Goal: Transaction & Acquisition: Purchase product/service

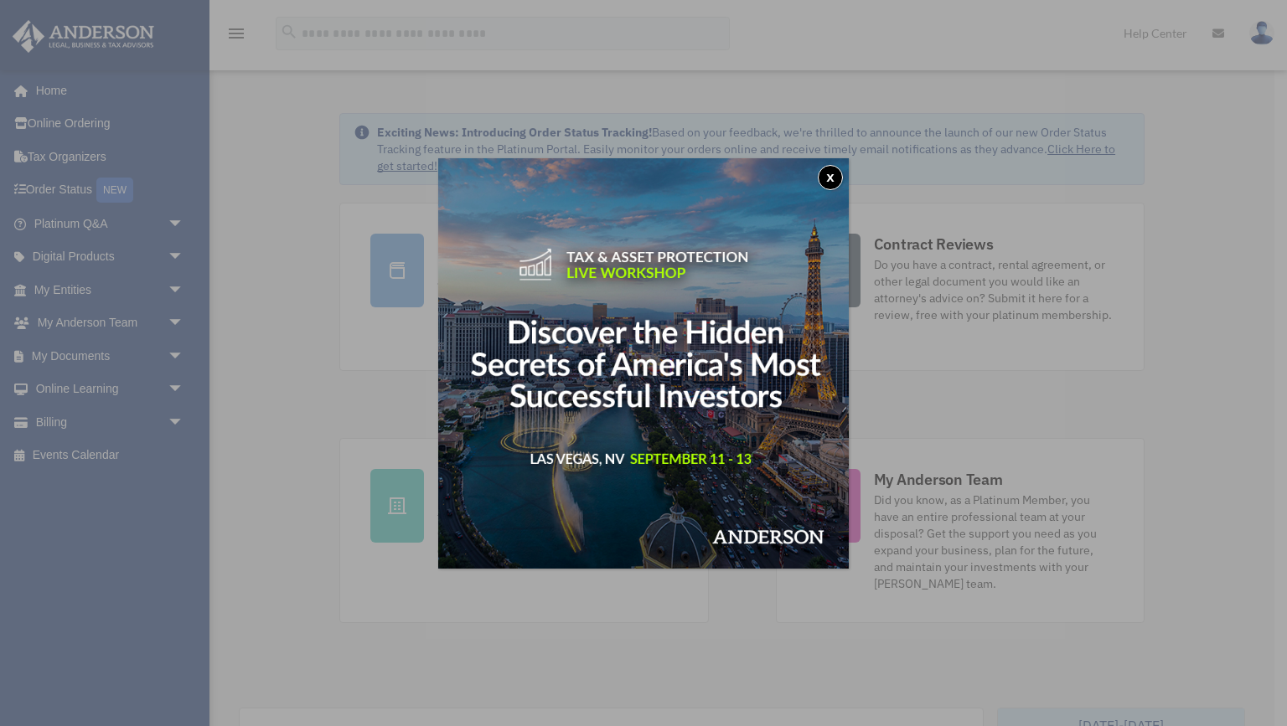
click at [829, 173] on button "x" at bounding box center [830, 177] width 25 height 25
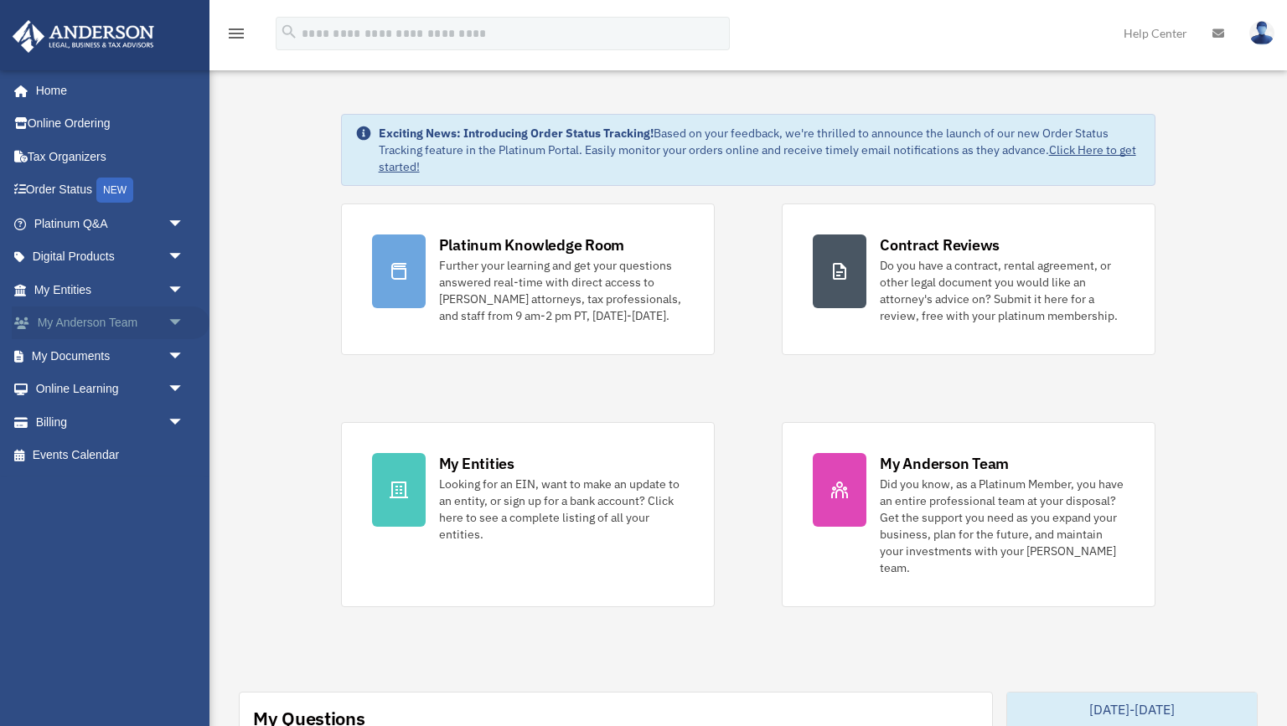
click at [138, 319] on link "My Anderson Team arrow_drop_down" at bounding box center [111, 324] width 198 height 34
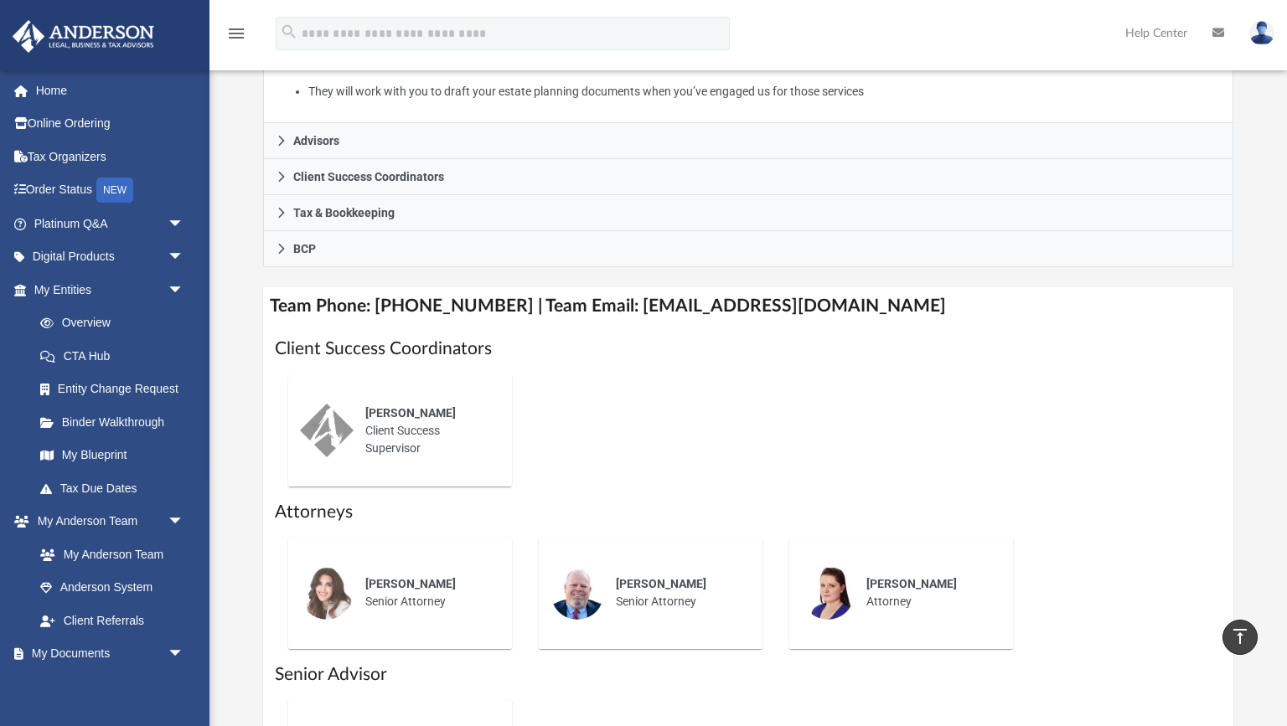
scroll to position [436, 0]
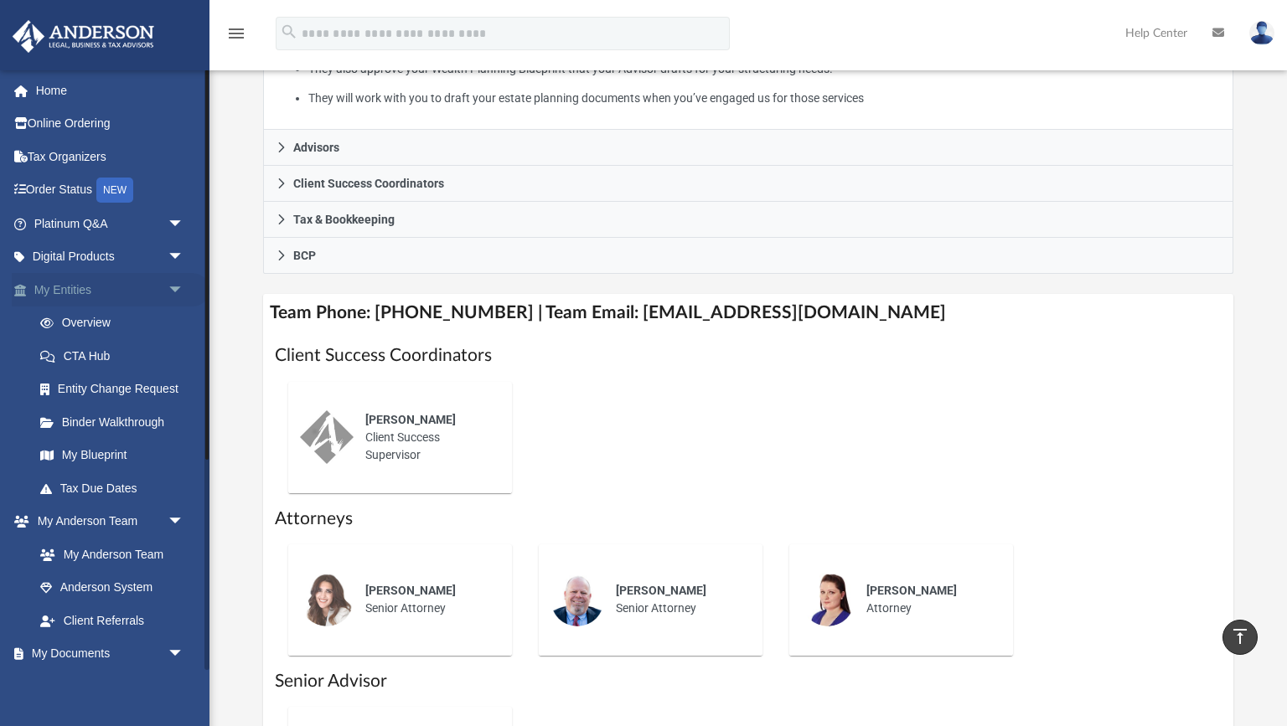
click at [173, 291] on span "arrow_drop_down" at bounding box center [185, 290] width 34 height 34
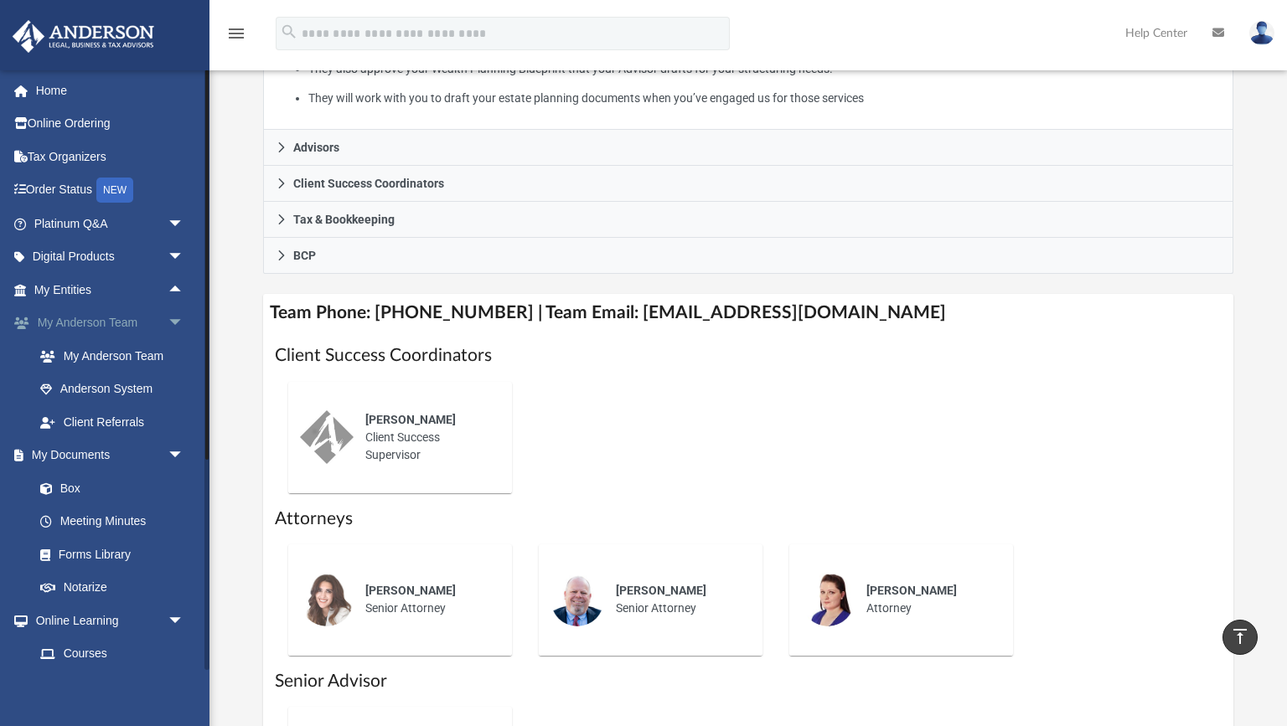
click at [177, 318] on span "arrow_drop_down" at bounding box center [185, 324] width 34 height 34
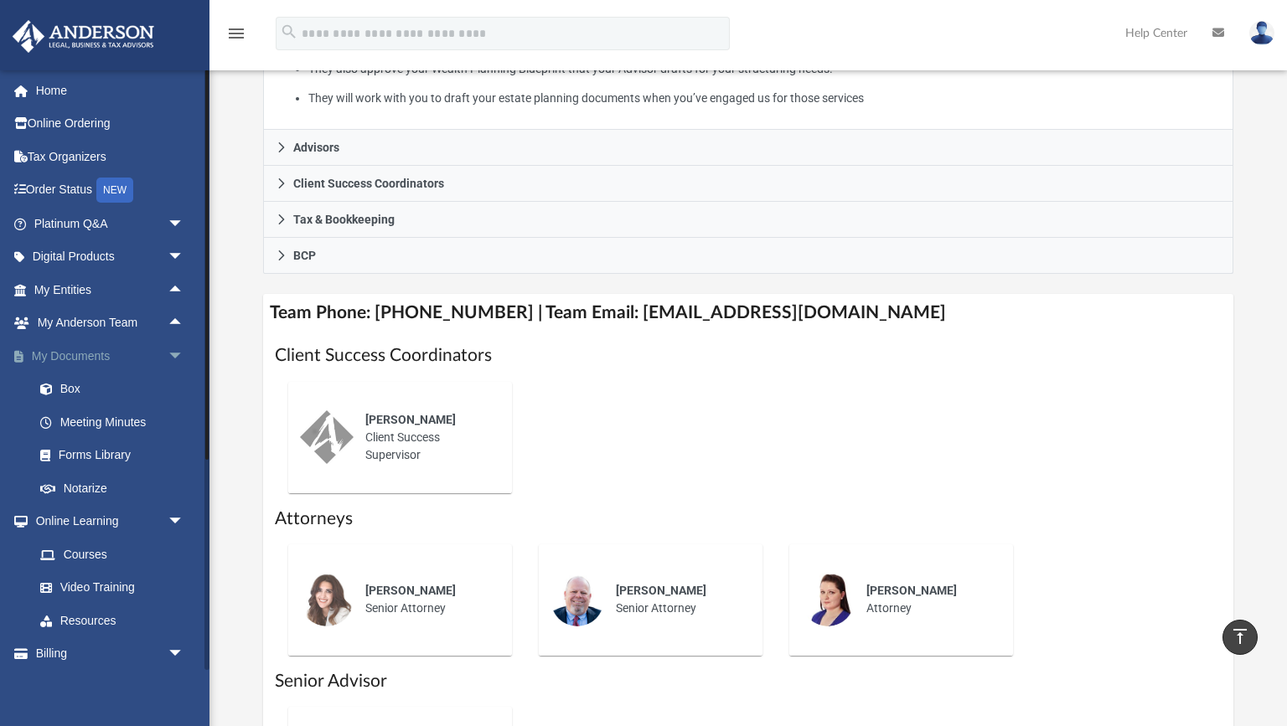
click at [175, 353] on span "arrow_drop_down" at bounding box center [185, 356] width 34 height 34
click at [176, 385] on span "arrow_drop_down" at bounding box center [185, 390] width 34 height 34
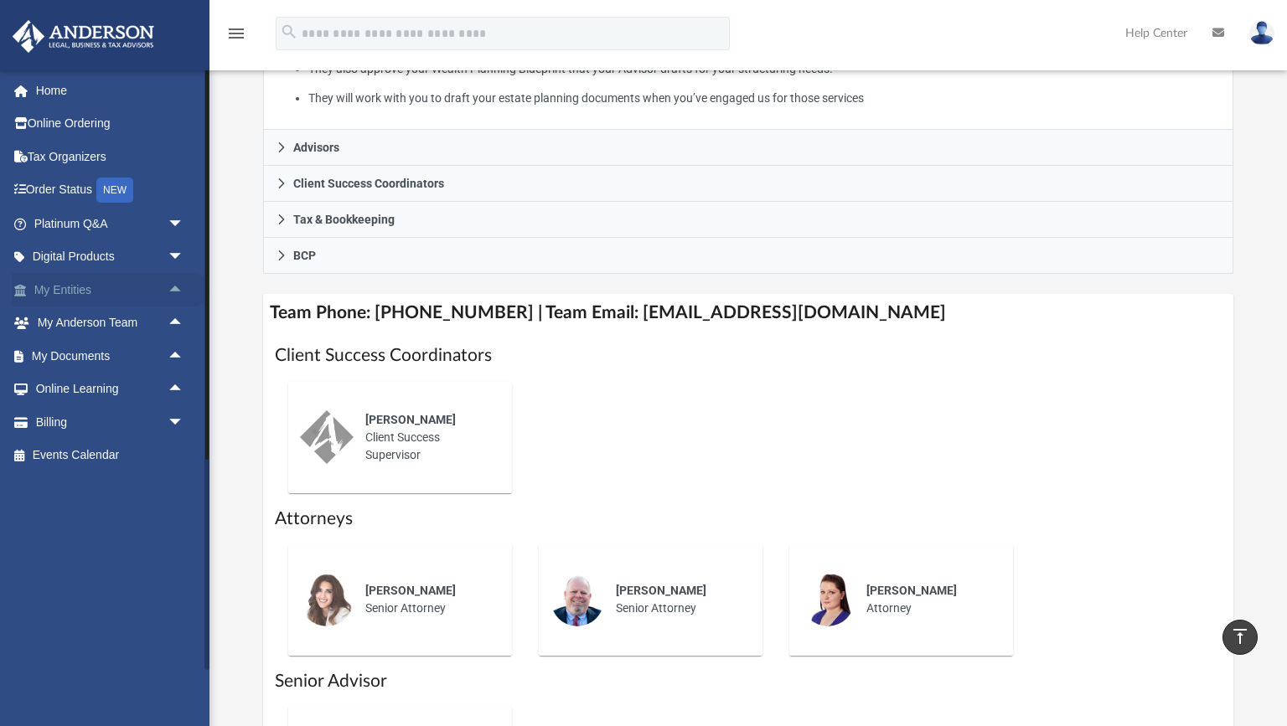
click at [172, 287] on span "arrow_drop_up" at bounding box center [185, 290] width 34 height 34
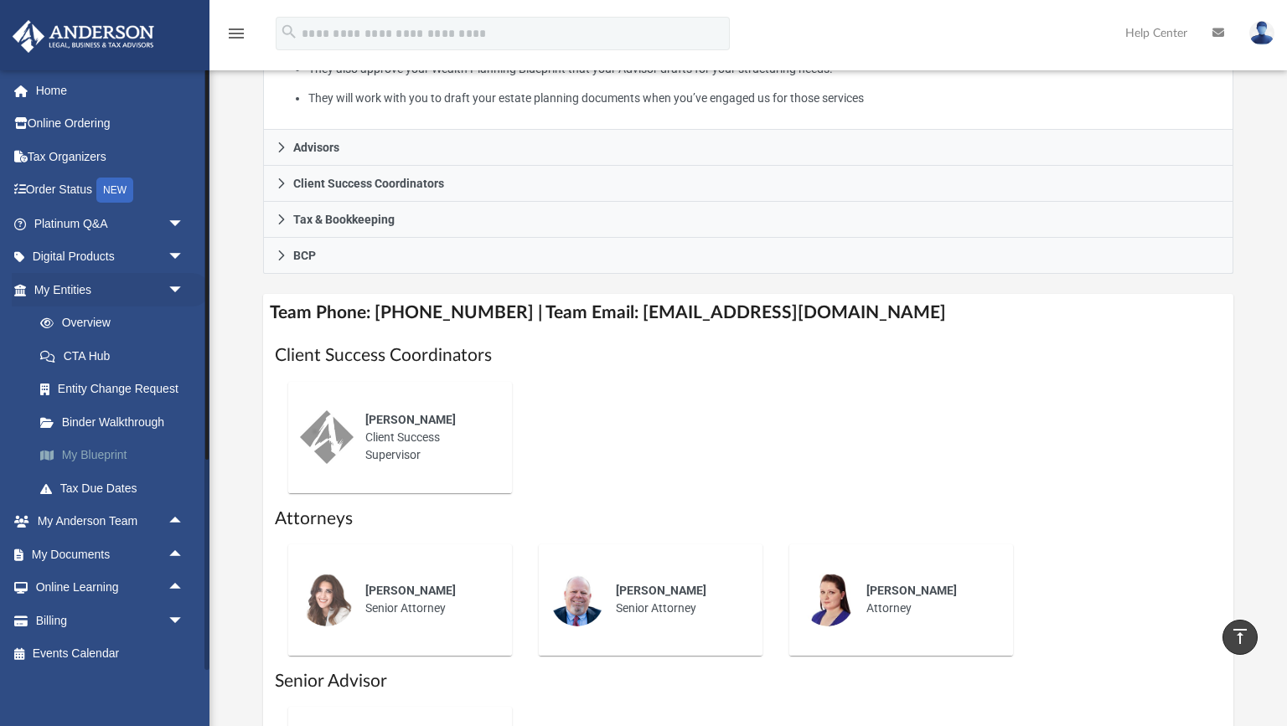
click at [104, 449] on link "My Blueprint" at bounding box center [116, 456] width 186 height 34
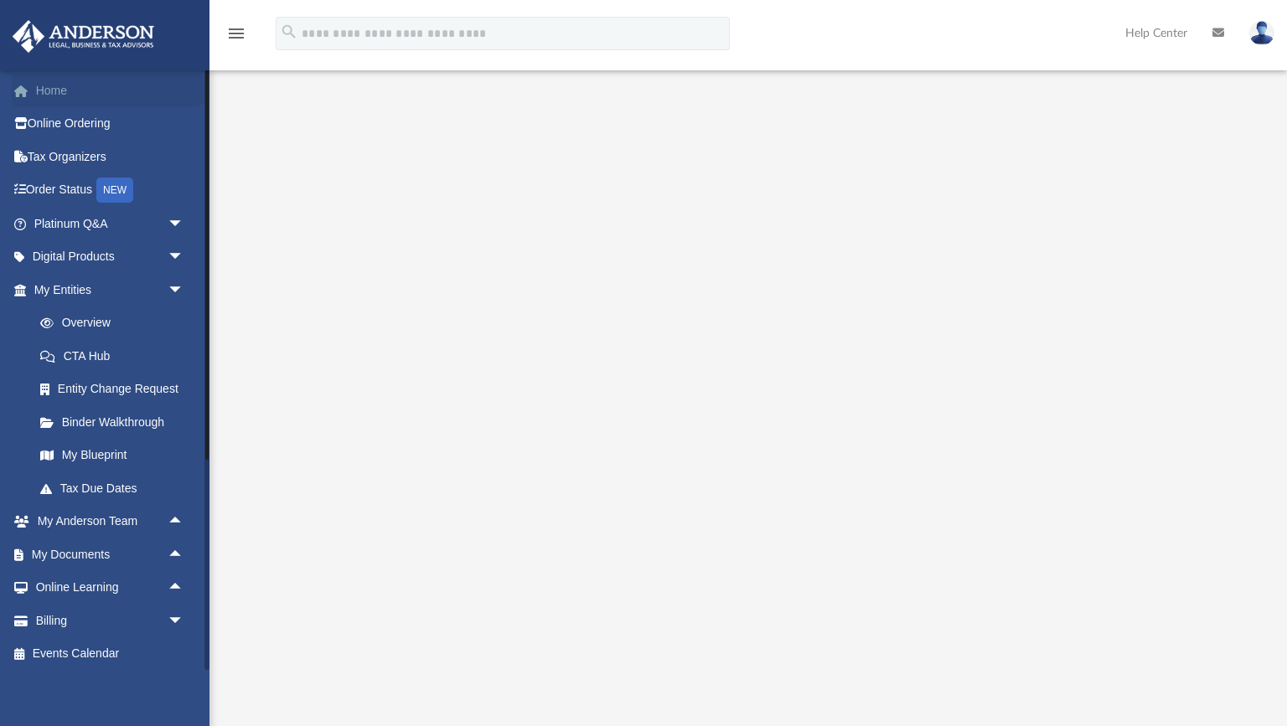
click at [57, 94] on link "Home" at bounding box center [111, 91] width 198 height 34
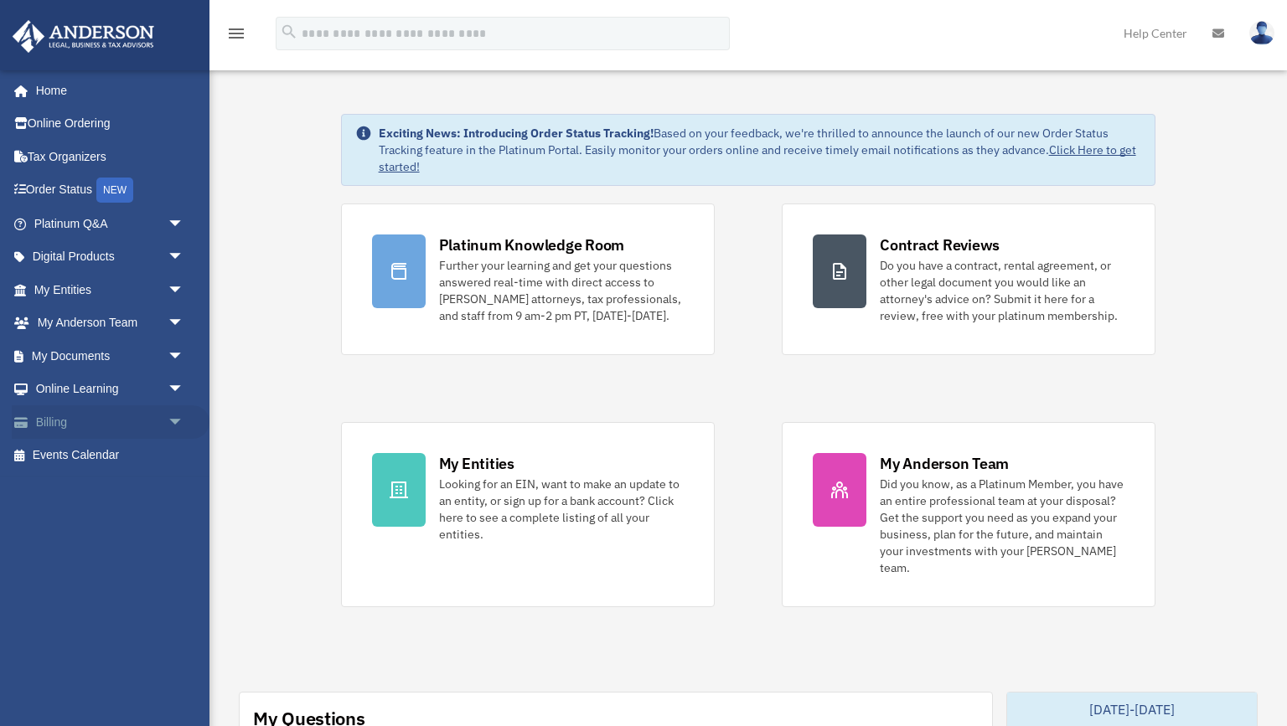
click at [179, 419] on span "arrow_drop_down" at bounding box center [185, 423] width 34 height 34
click at [114, 453] on link "$ Open Invoices" at bounding box center [116, 456] width 186 height 34
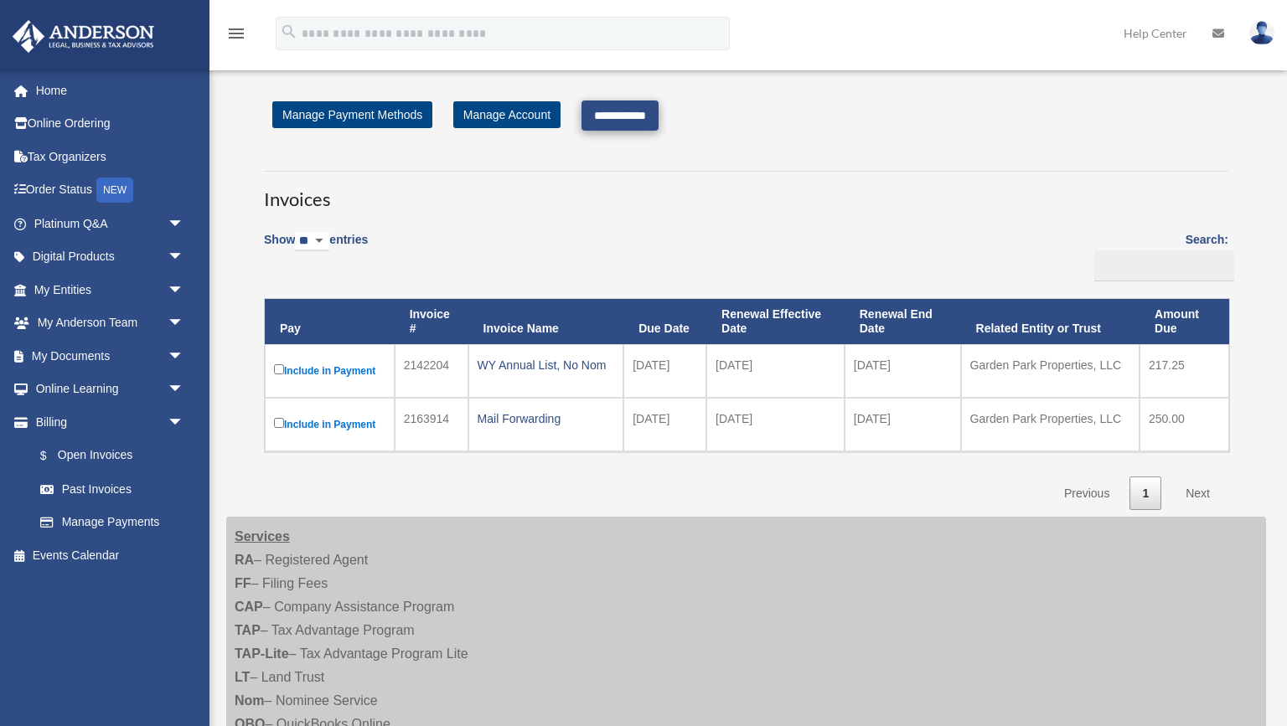
click at [626, 116] on input "**********" at bounding box center [619, 116] width 77 height 30
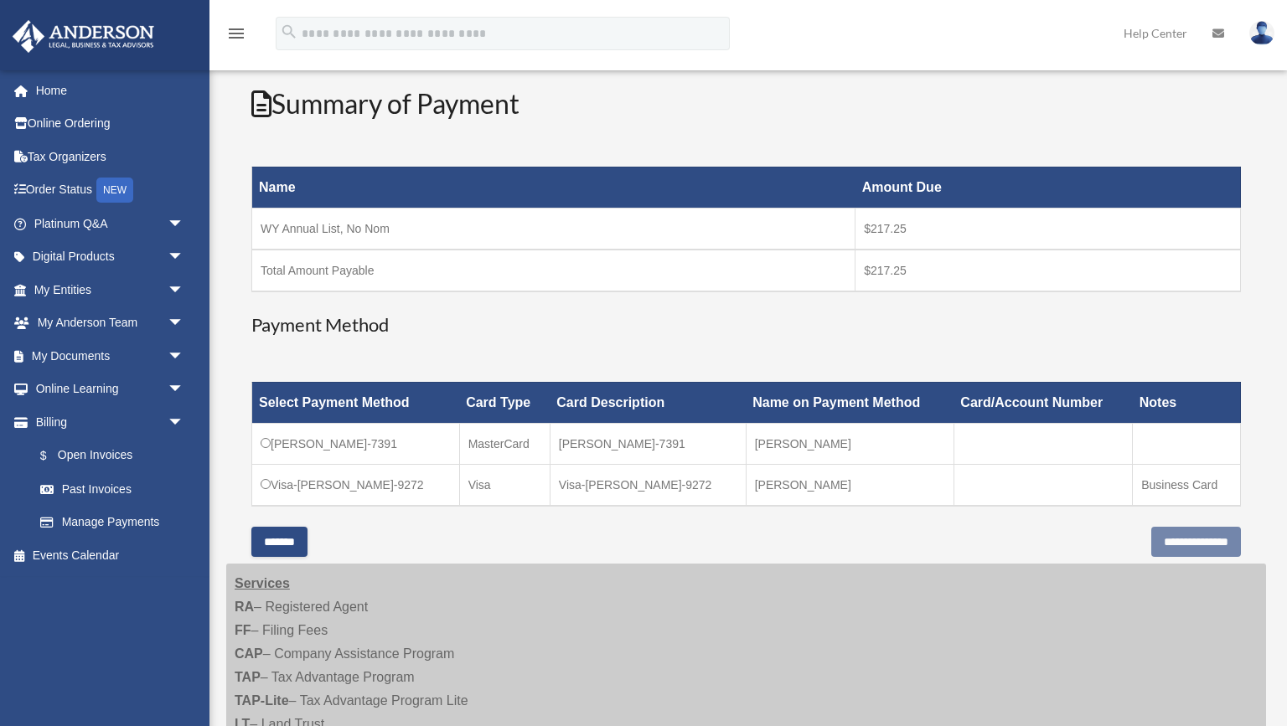
scroll to position [182, 0]
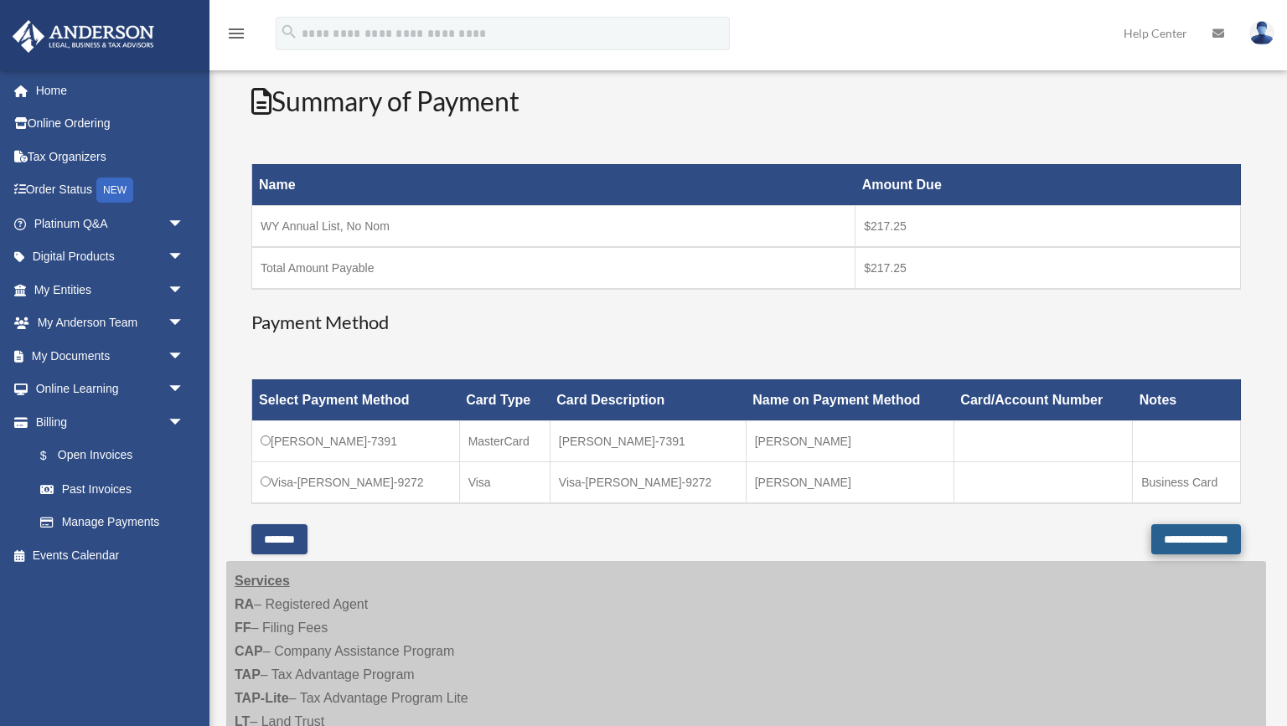
click at [1169, 535] on input "**********" at bounding box center [1196, 540] width 90 height 30
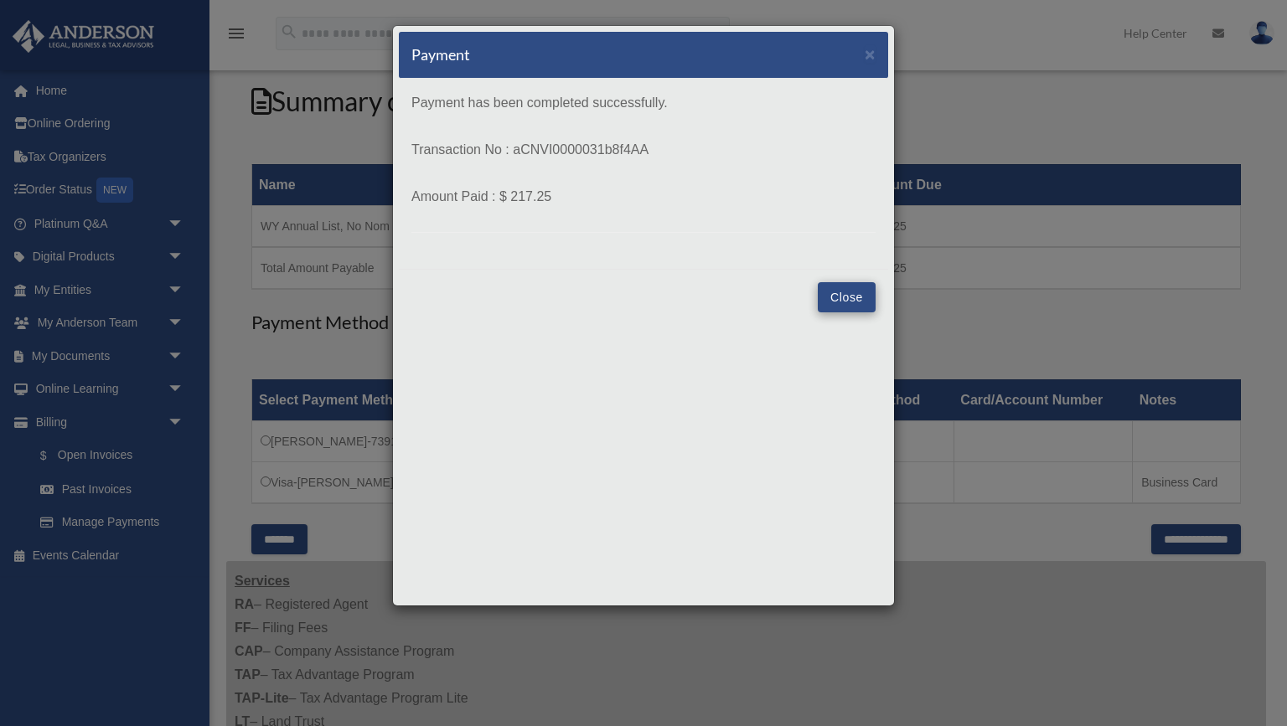
click at [845, 297] on button "Close" at bounding box center [847, 297] width 58 height 30
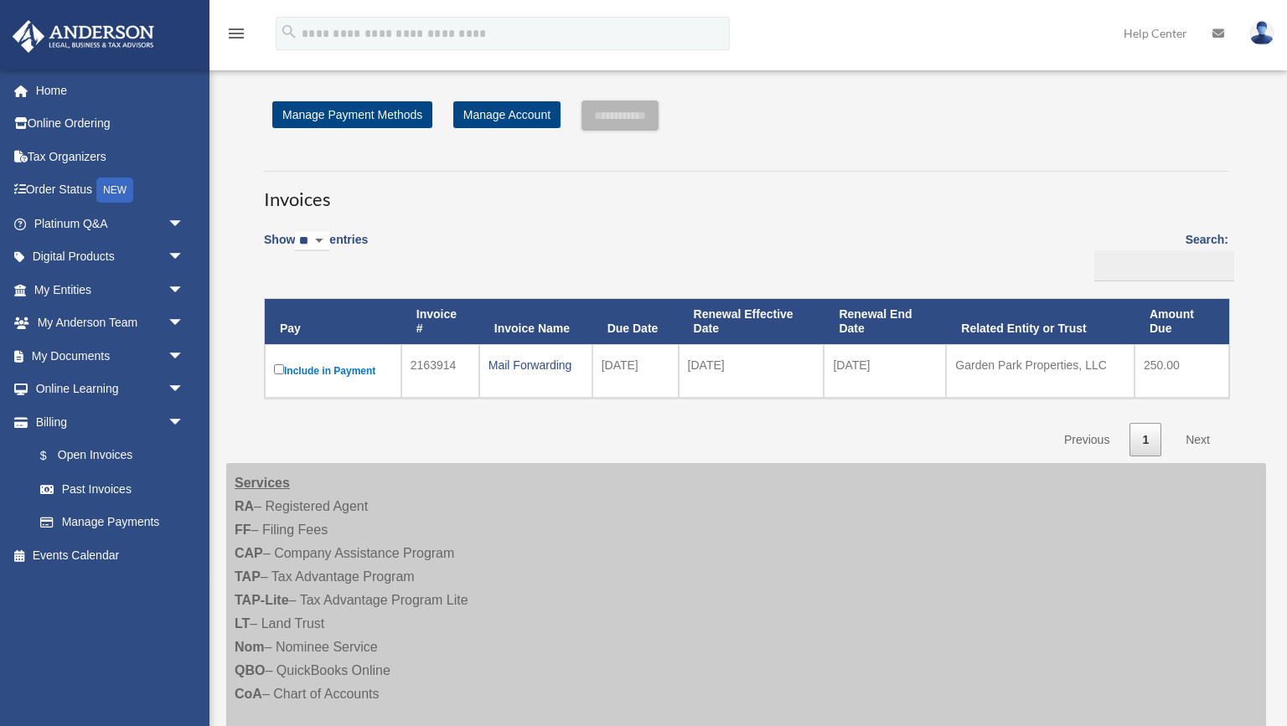
click at [1217, 34] on icon at bounding box center [1218, 34] width 12 height 12
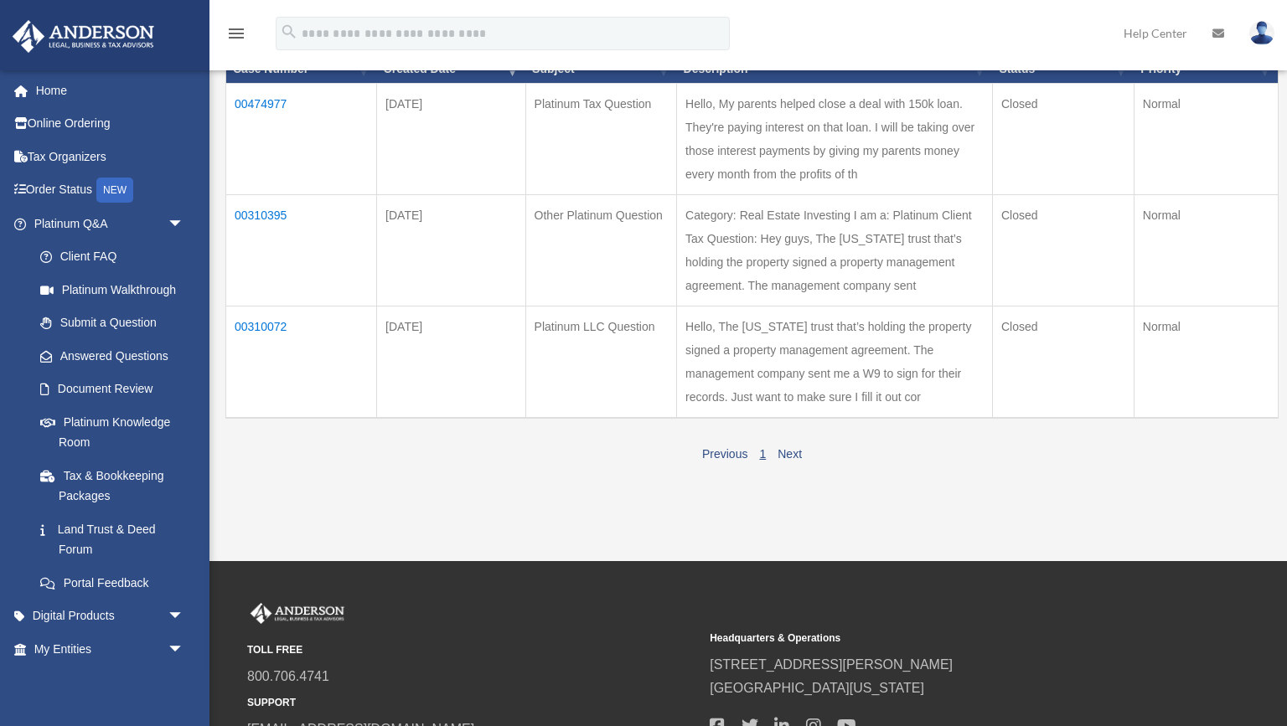
scroll to position [229, 0]
